Goal: Task Accomplishment & Management: Use online tool/utility

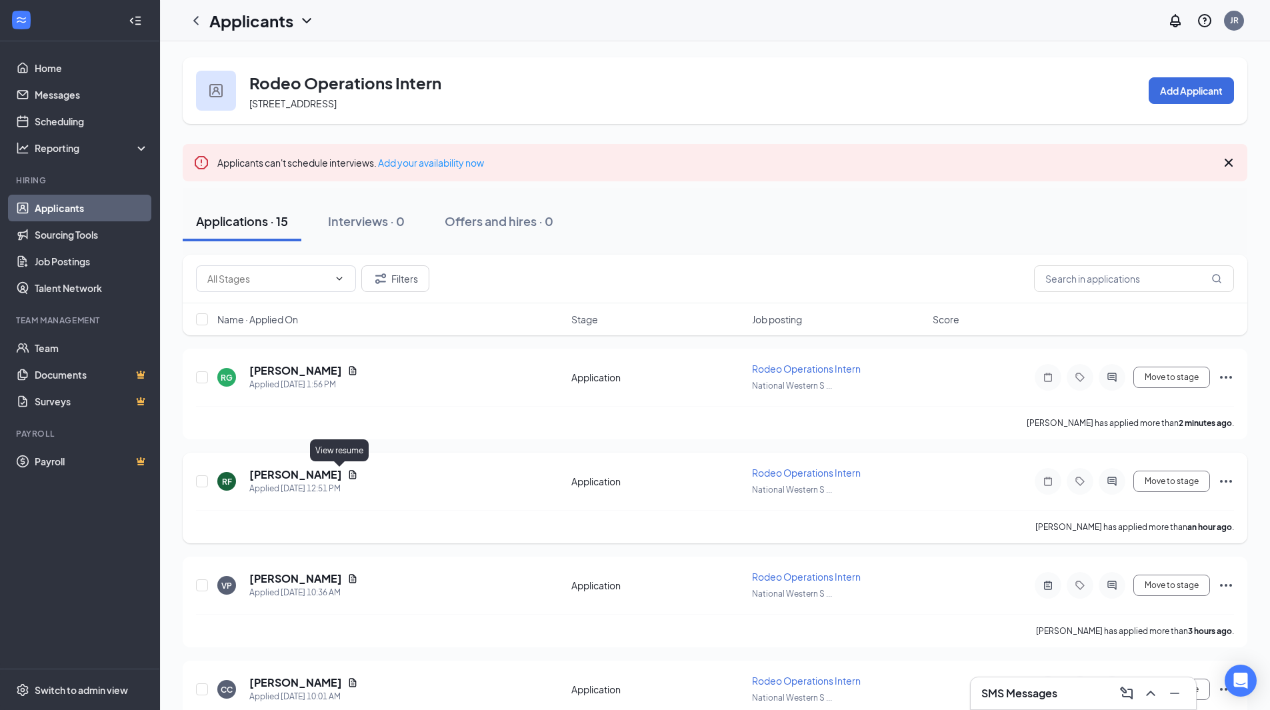
click at [349, 473] on icon "Document" at bounding box center [352, 474] width 7 height 9
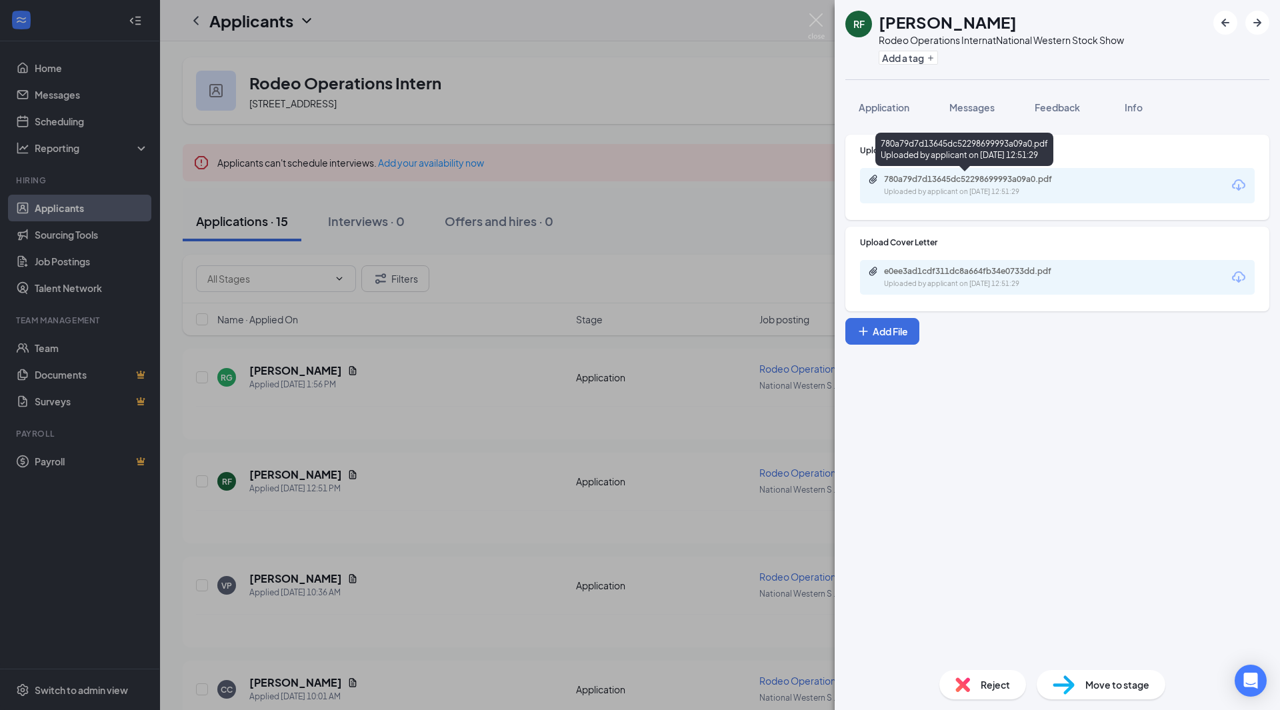
click at [1046, 180] on div "780a79d7d13645dc52298699993a09a0.pdf" at bounding box center [977, 179] width 187 height 11
click at [563, 408] on div "RF [PERSON_NAME] Rodeo Operations Intern at National Western Stock Show Add a t…" at bounding box center [640, 355] width 1280 height 710
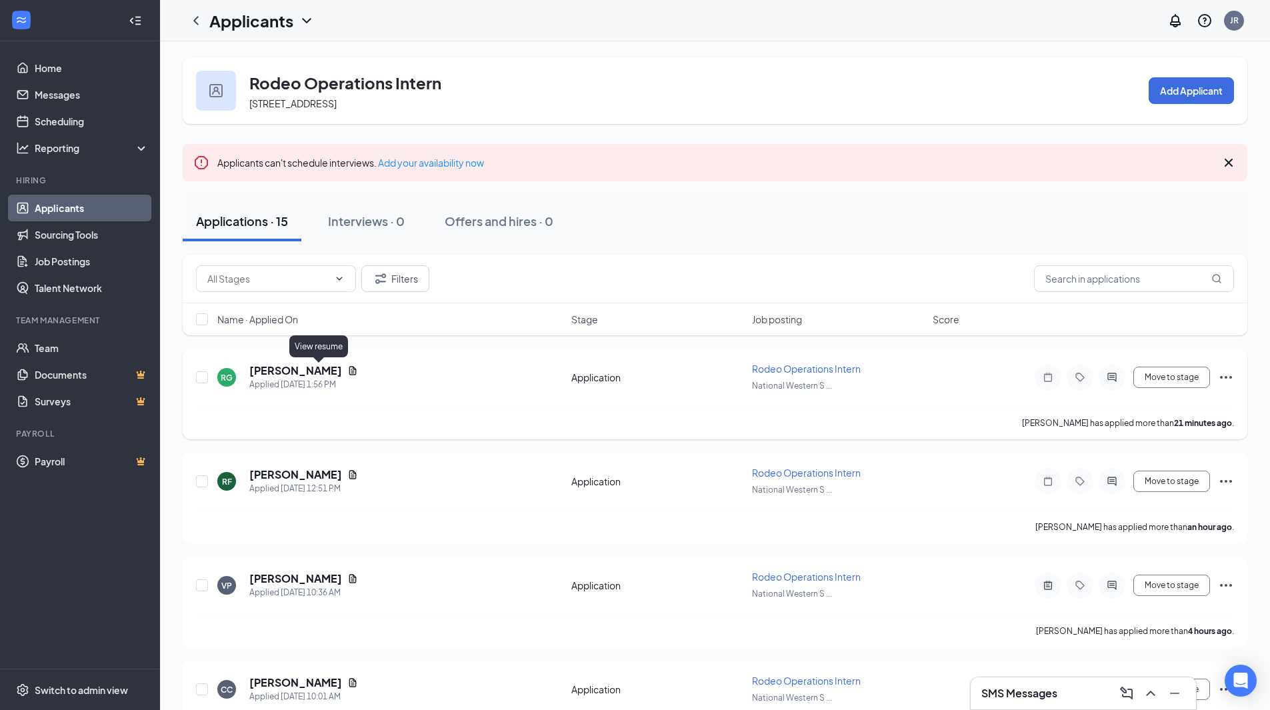
click at [347, 370] on icon "Document" at bounding box center [352, 370] width 11 height 11
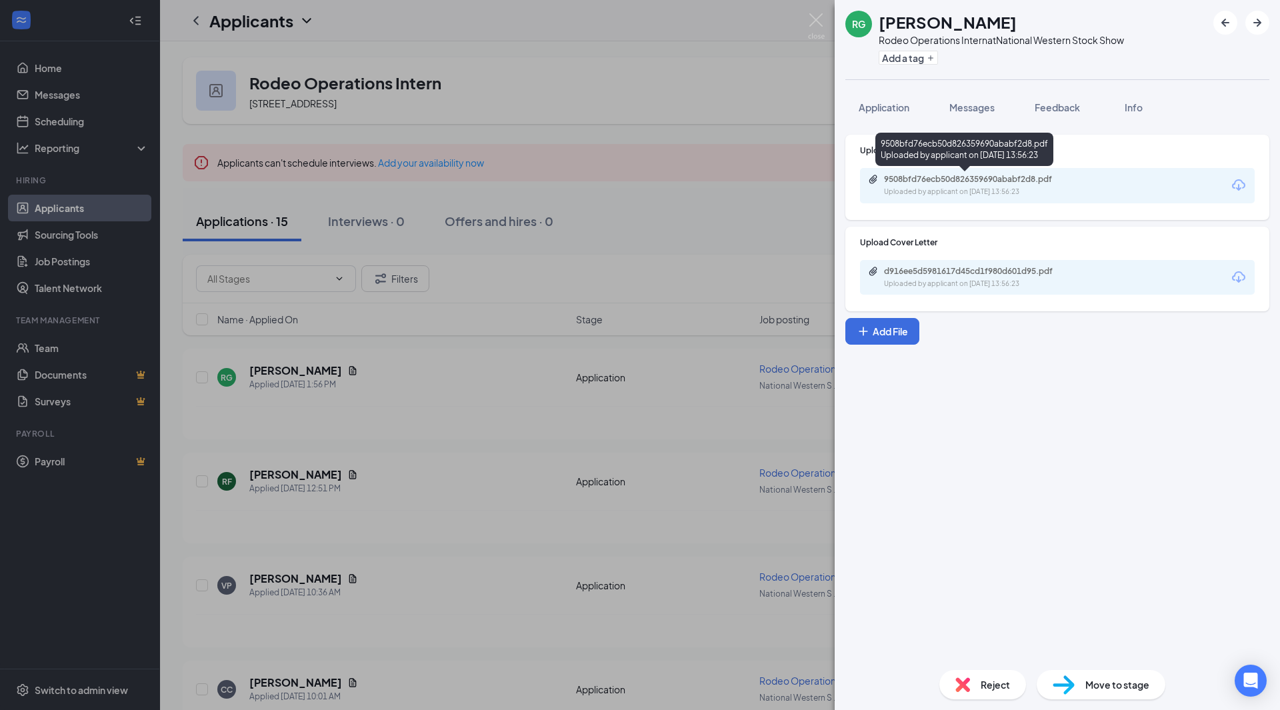
click at [938, 184] on div "9508bfd76ecb50d826359690ababf2d8.pdf" at bounding box center [977, 179] width 187 height 11
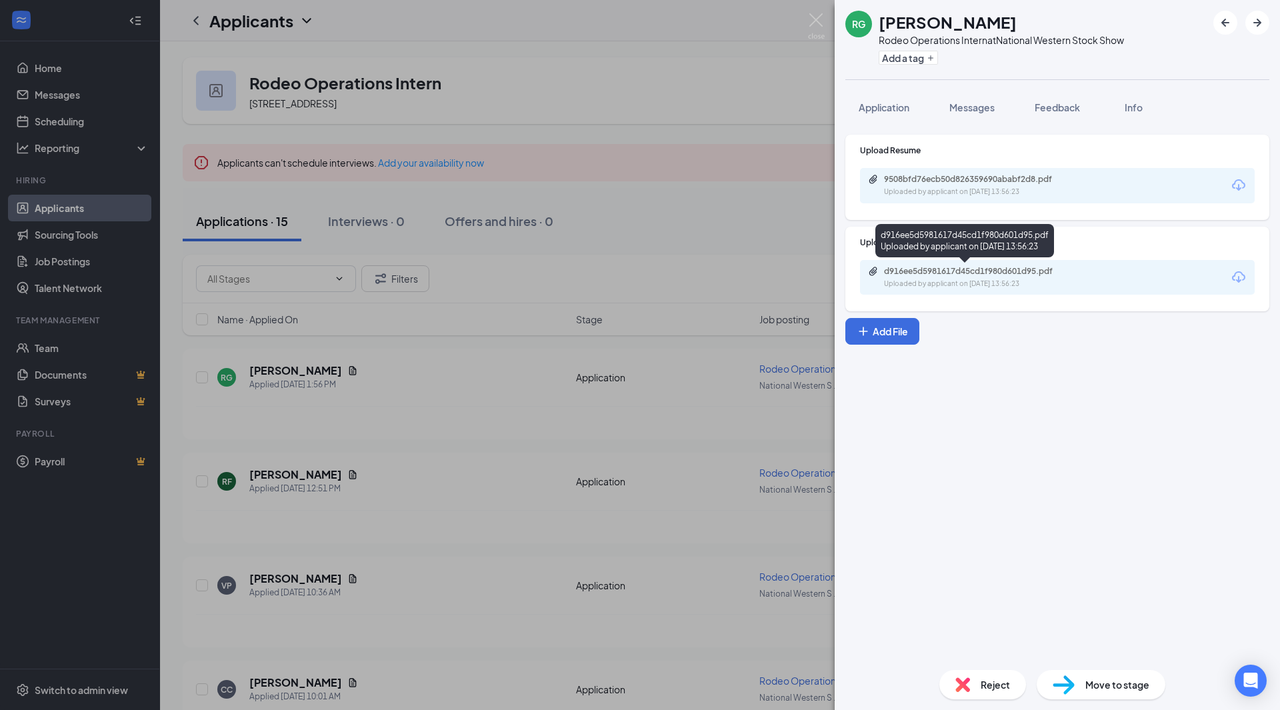
click at [966, 277] on div "d916ee5d5981617d45cd1f980d601d95.pdf Uploaded by applicant on [DATE] 13:56:23" at bounding box center [976, 277] width 216 height 23
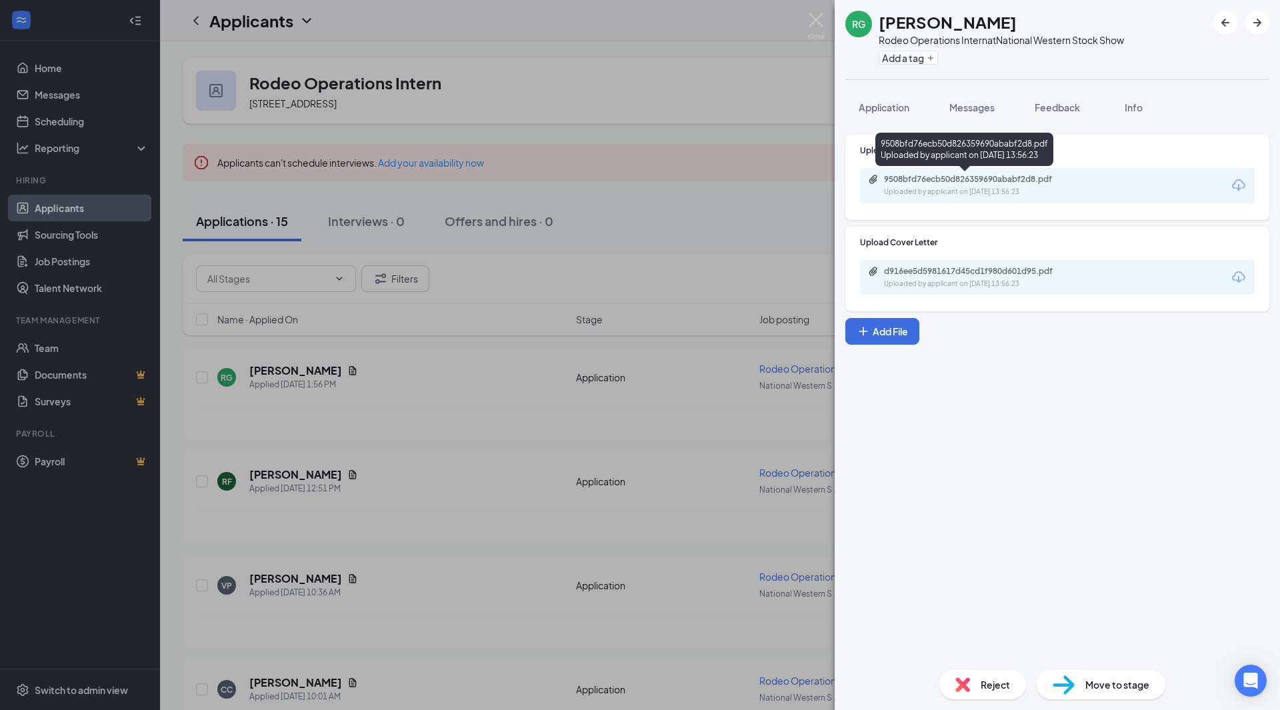
click at [968, 179] on div "9508bfd76ecb50d826359690ababf2d8.pdf" at bounding box center [977, 179] width 187 height 11
click at [890, 115] on button "Application" at bounding box center [883, 107] width 77 height 33
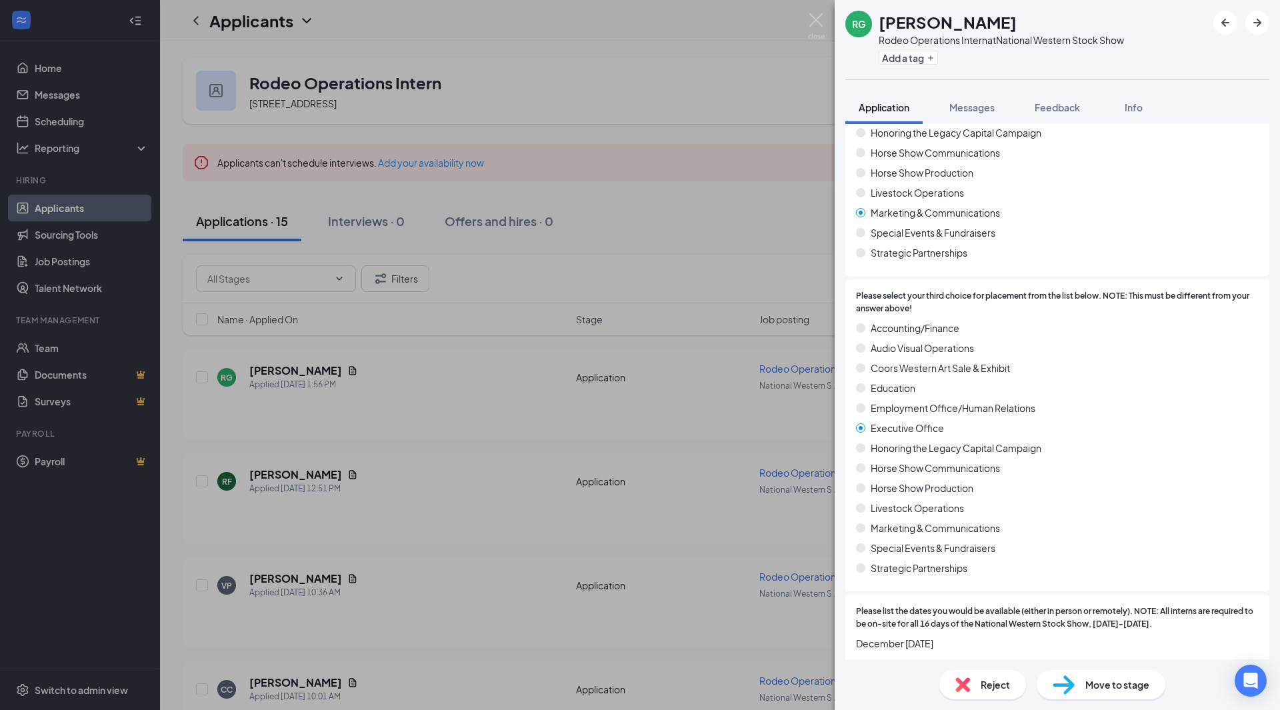
scroll to position [389, 0]
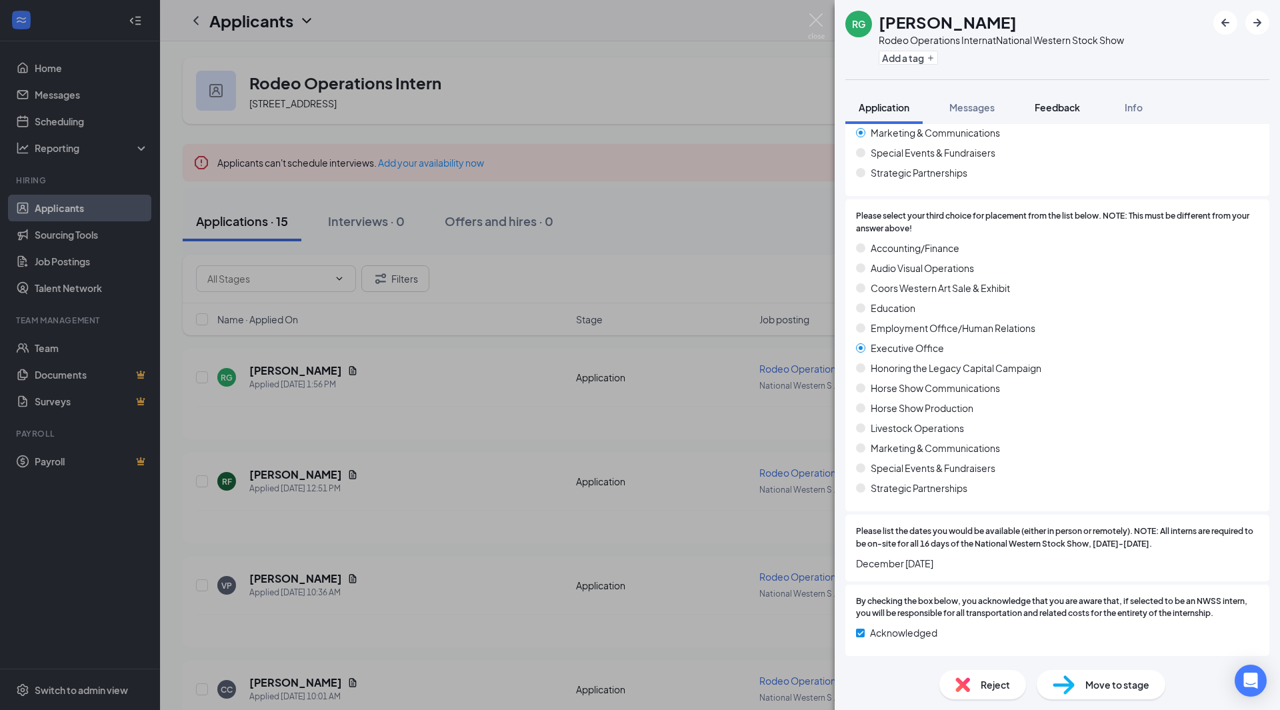
click at [1051, 111] on span "Feedback" at bounding box center [1057, 107] width 45 height 12
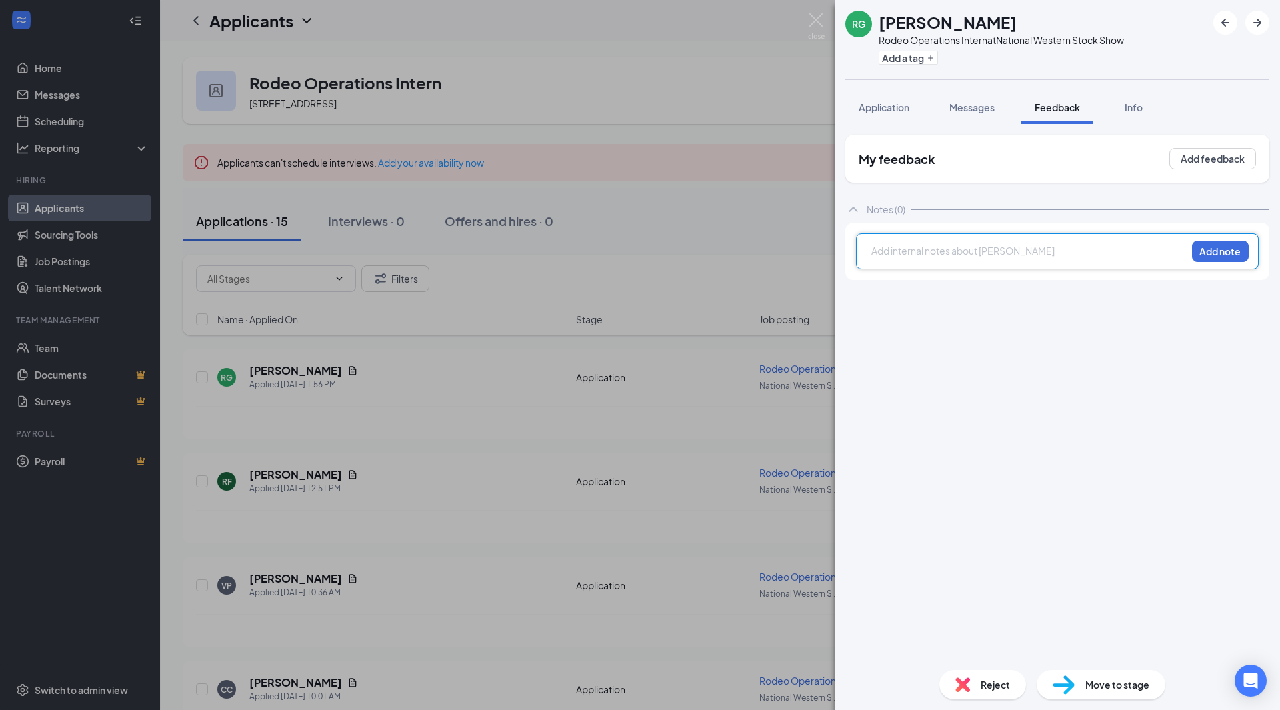
click at [906, 245] on div at bounding box center [1029, 251] width 314 height 14
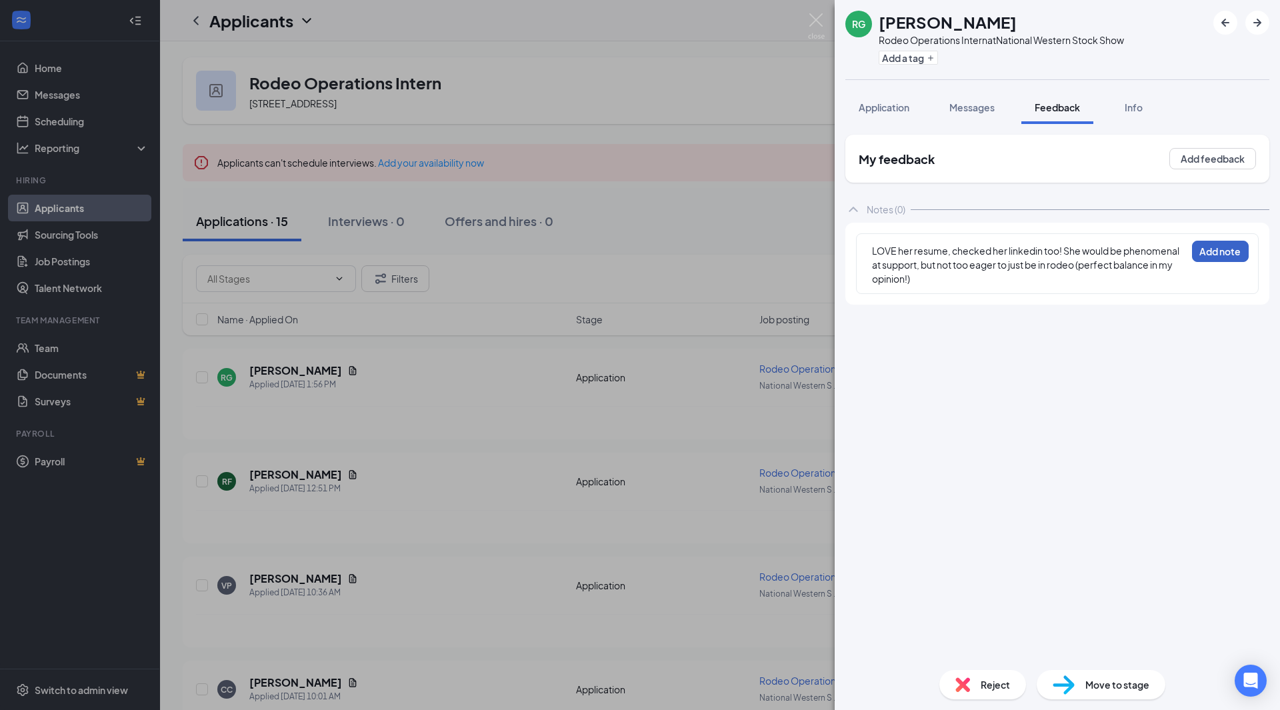
click at [1219, 253] on button "Add note" at bounding box center [1220, 251] width 57 height 21
